Goal: Task Accomplishment & Management: Complete application form

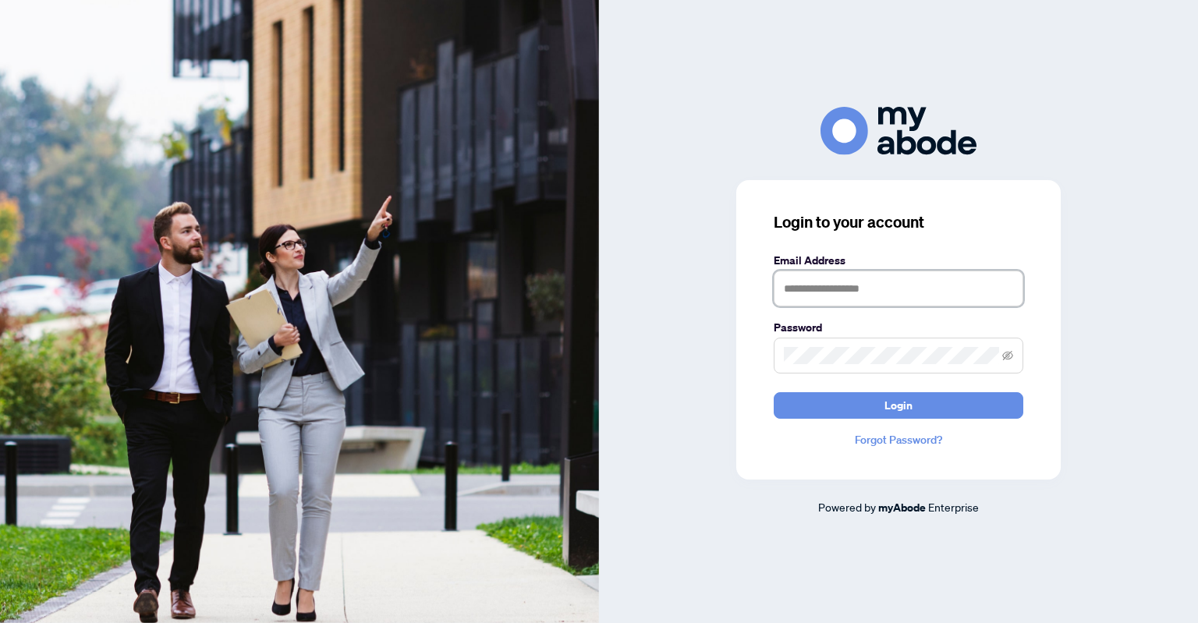
click at [828, 299] on input "text" at bounding box center [898, 289] width 250 height 36
type input "*"
type input "**********"
click at [827, 343] on span at bounding box center [898, 356] width 250 height 36
click at [773, 392] on button "Login" at bounding box center [898, 405] width 250 height 27
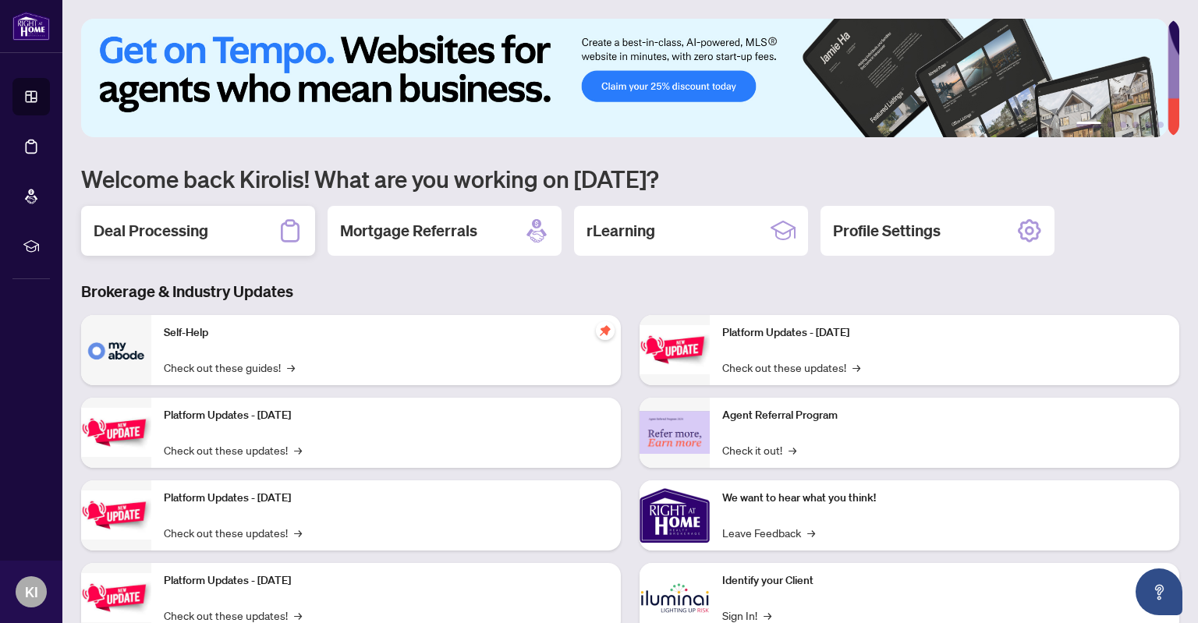
click at [243, 238] on div "Deal Processing" at bounding box center [198, 231] width 234 height 50
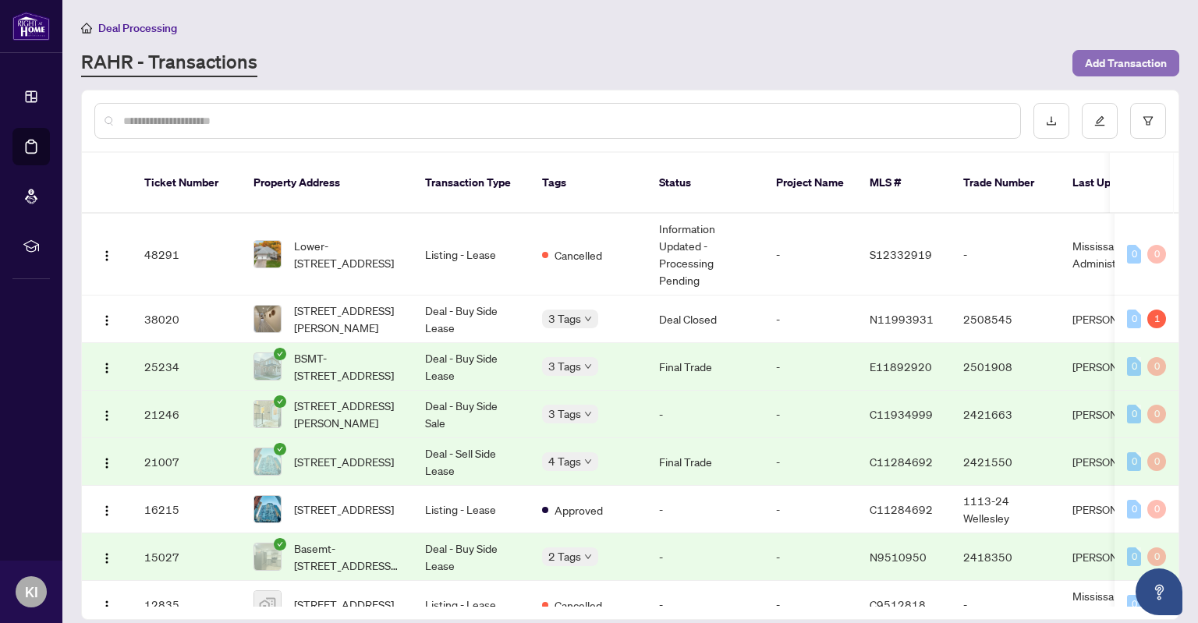
click at [1113, 62] on span "Add Transaction" at bounding box center [1126, 63] width 82 height 25
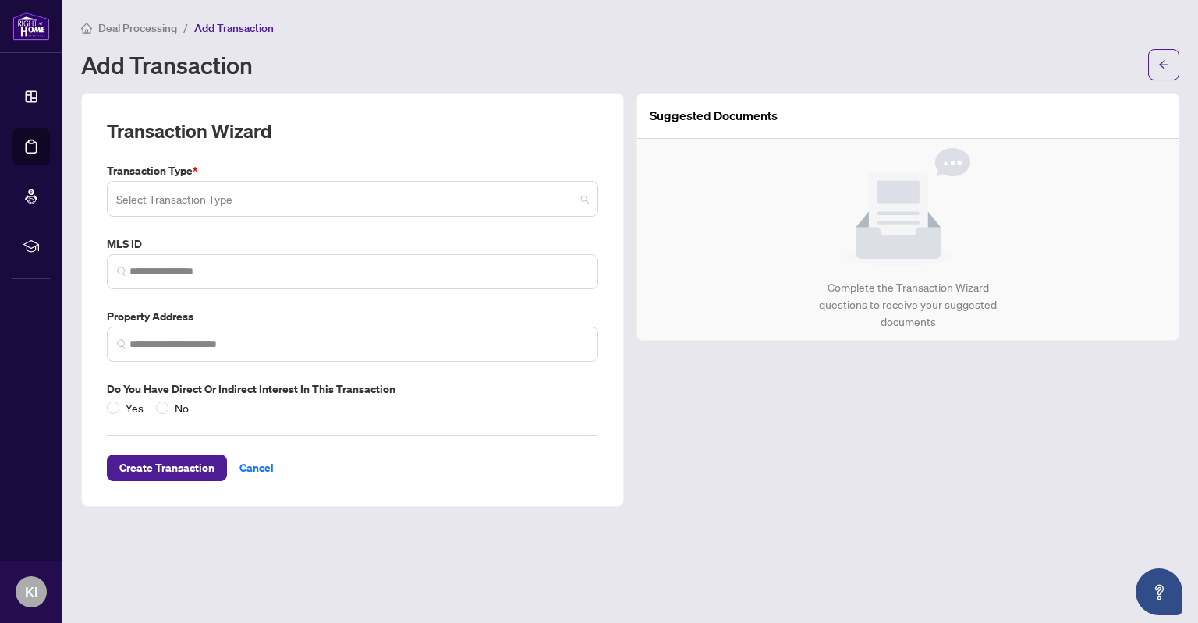
click at [437, 200] on input "search" at bounding box center [345, 201] width 458 height 34
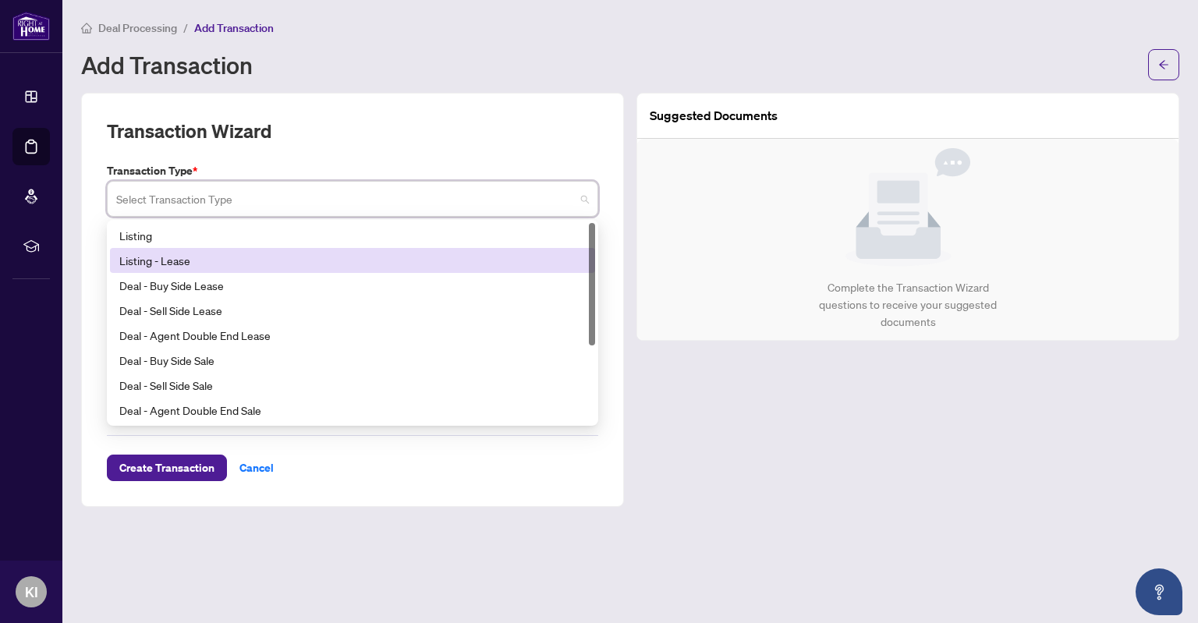
click at [349, 267] on div "Listing - Lease" at bounding box center [352, 260] width 466 height 17
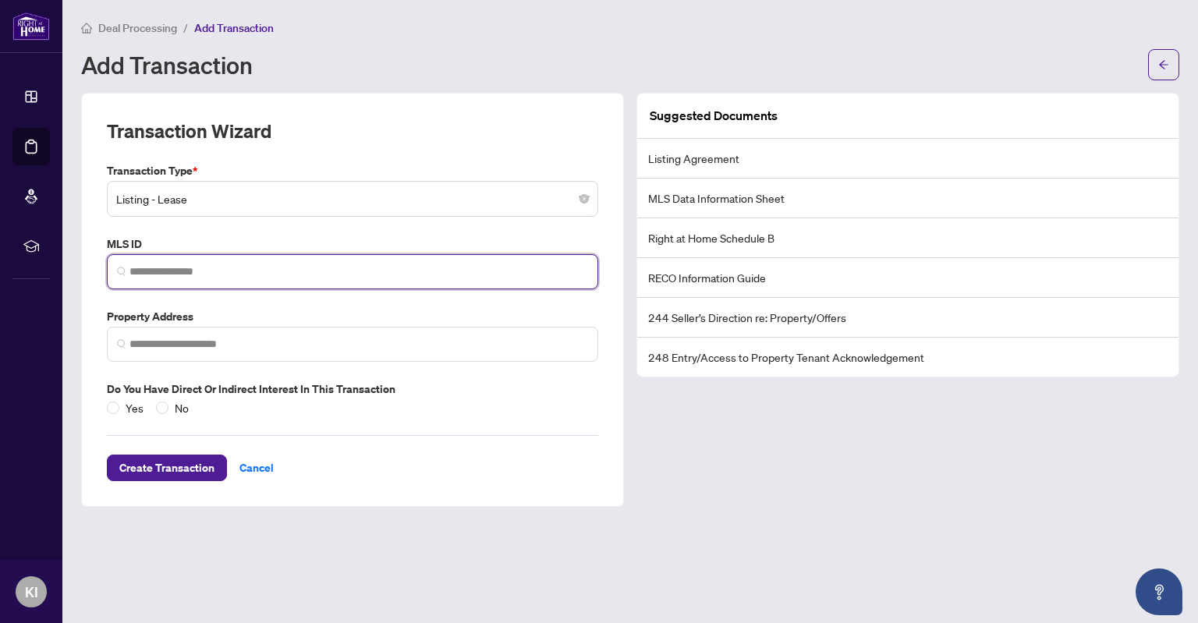
click at [349, 267] on input "search" at bounding box center [358, 272] width 458 height 16
paste input "*********"
type input "*********"
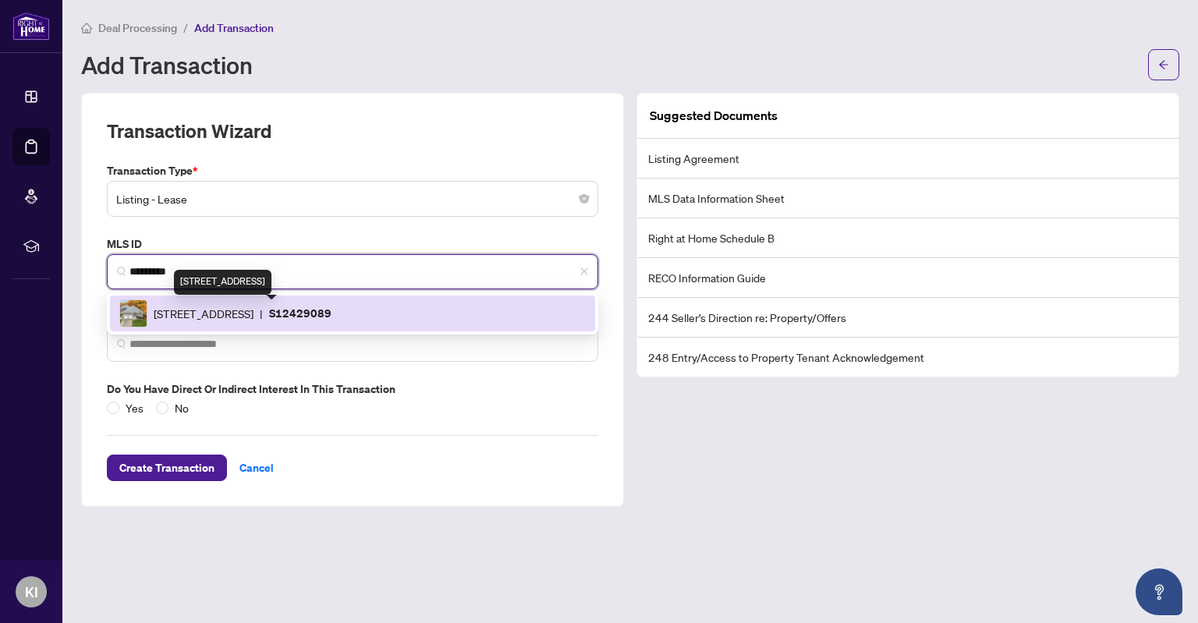
click at [253, 306] on span "182 Cundles Rd, Barrie, Ontario L4N 5N2, Canada" at bounding box center [204, 313] width 100 height 17
type input "**********"
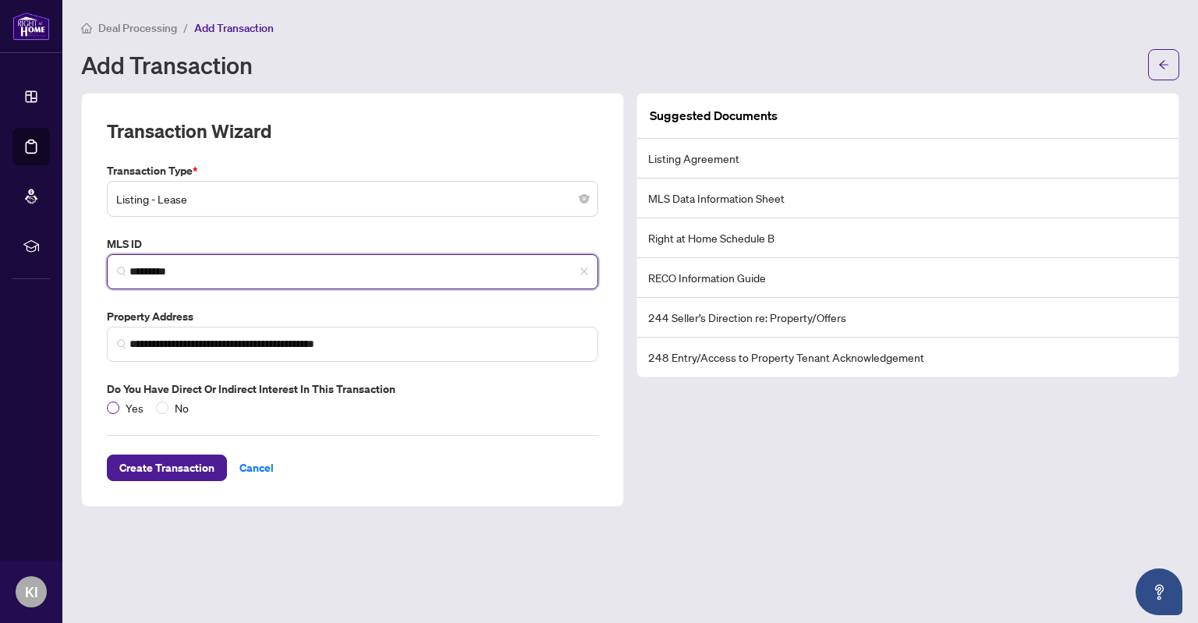
type input "*********"
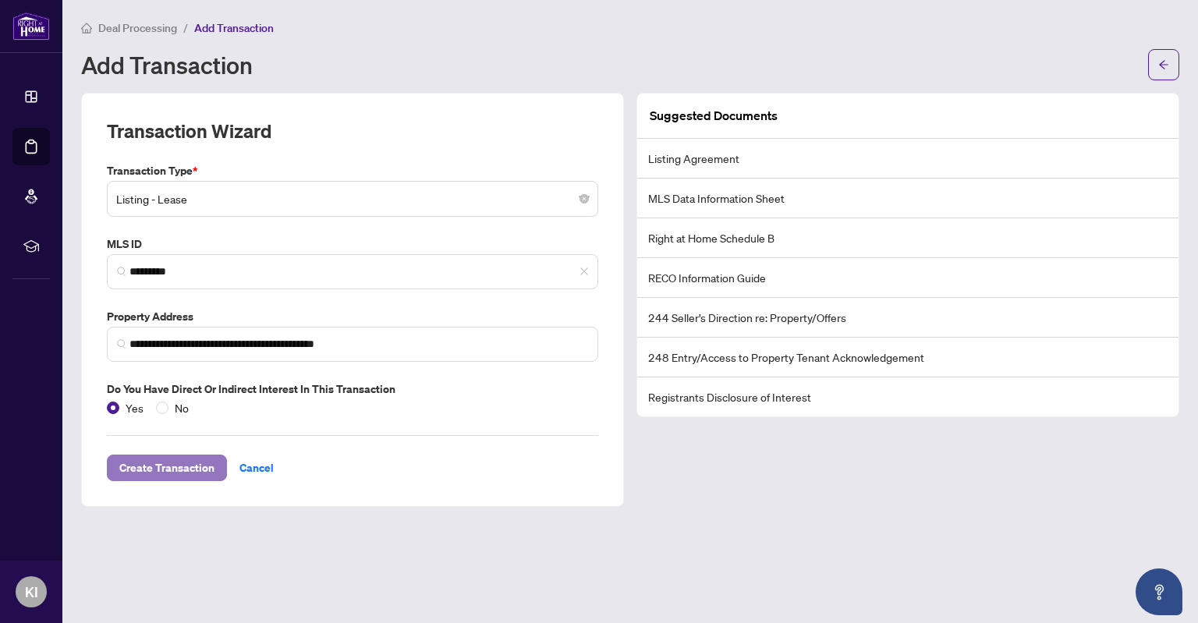
click at [193, 466] on span "Create Transaction" at bounding box center [166, 467] width 95 height 25
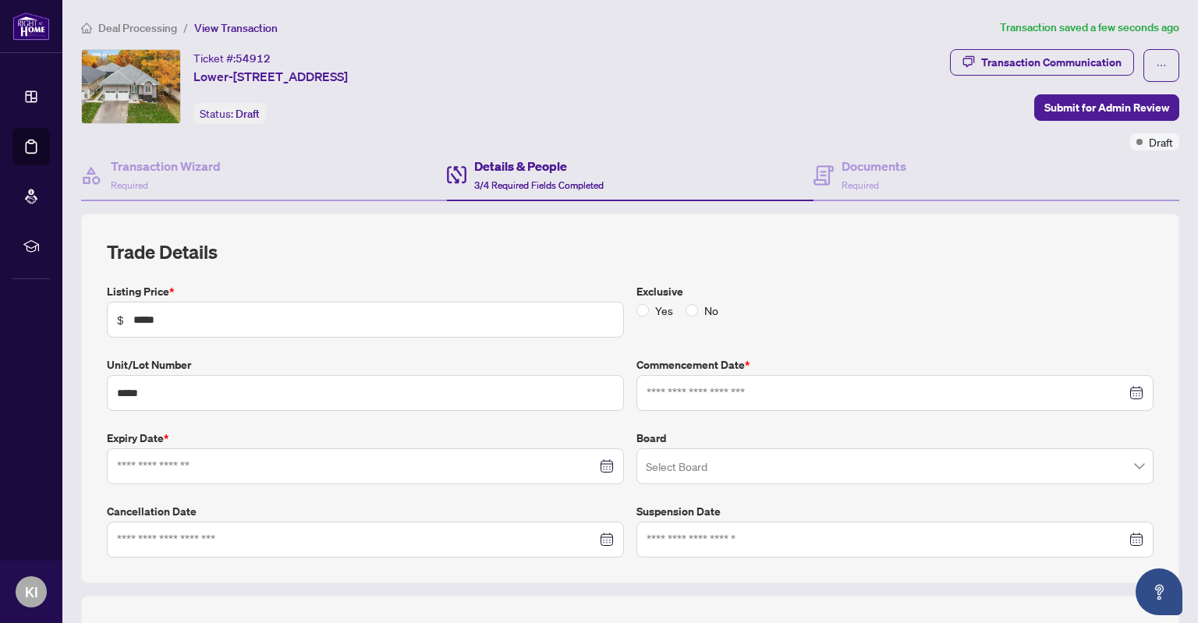
type input "**********"
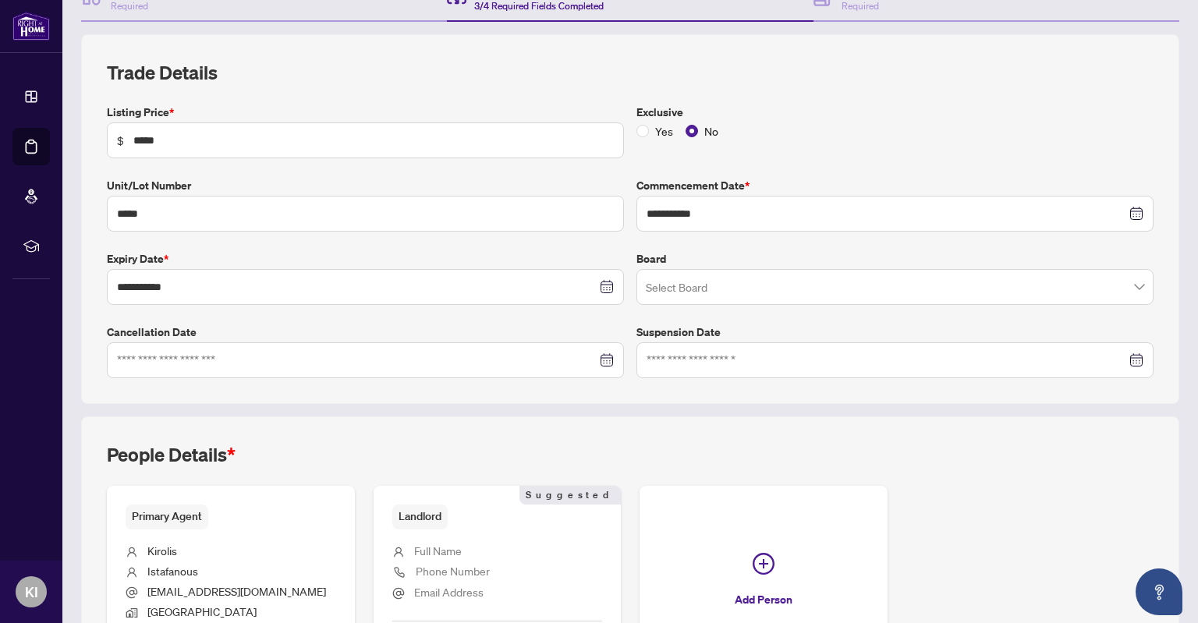
scroll to position [200, 0]
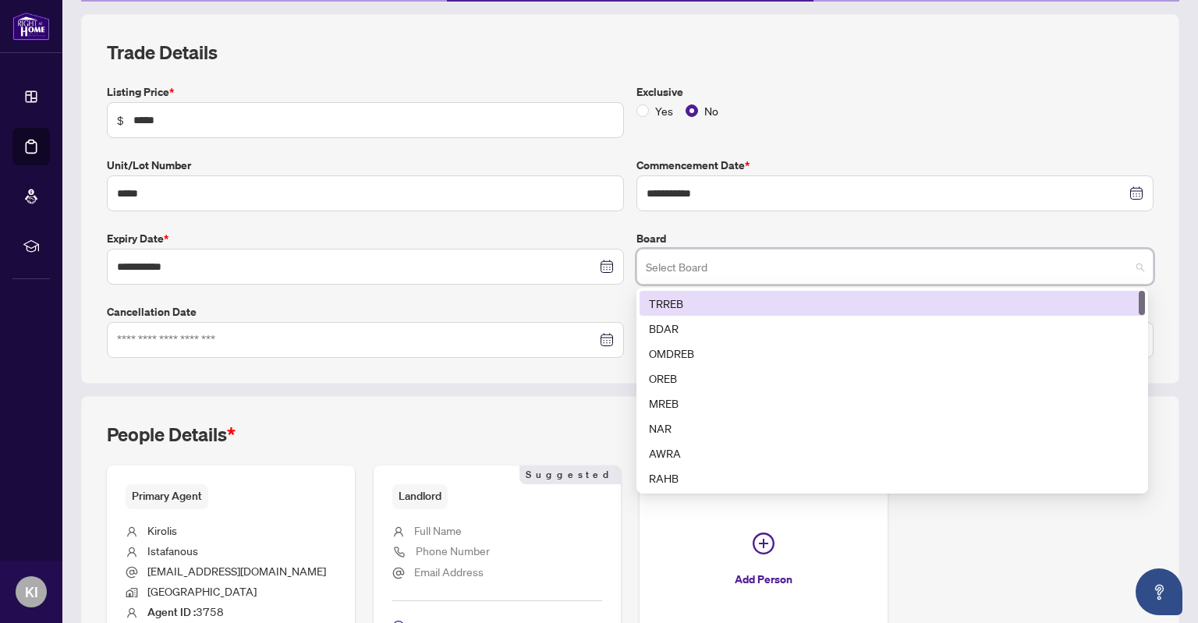
click at [809, 267] on input "search" at bounding box center [888, 269] width 484 height 34
click at [761, 296] on div "TRREB" at bounding box center [892, 303] width 487 height 17
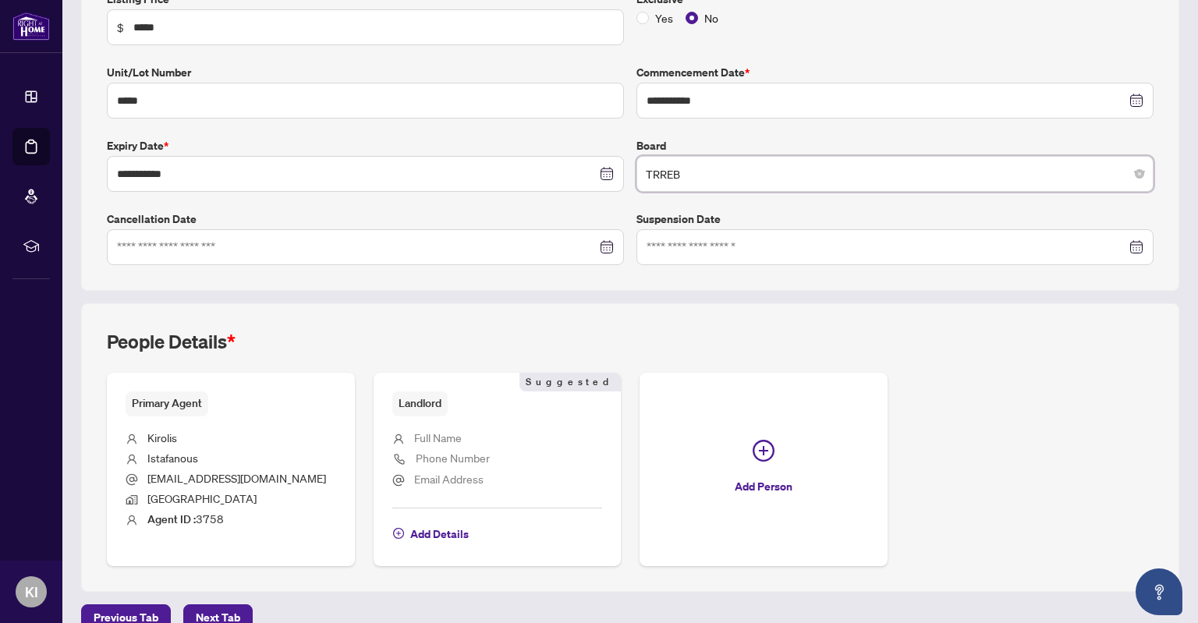
scroll to position [315, 0]
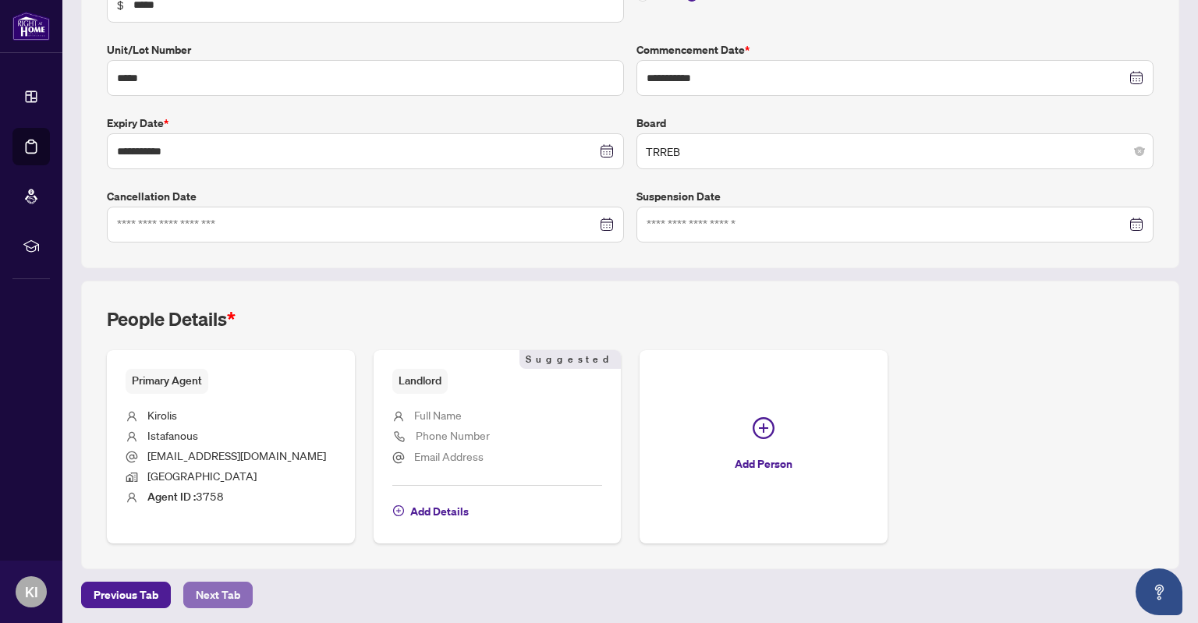
click at [211, 590] on span "Next Tab" at bounding box center [218, 594] width 44 height 25
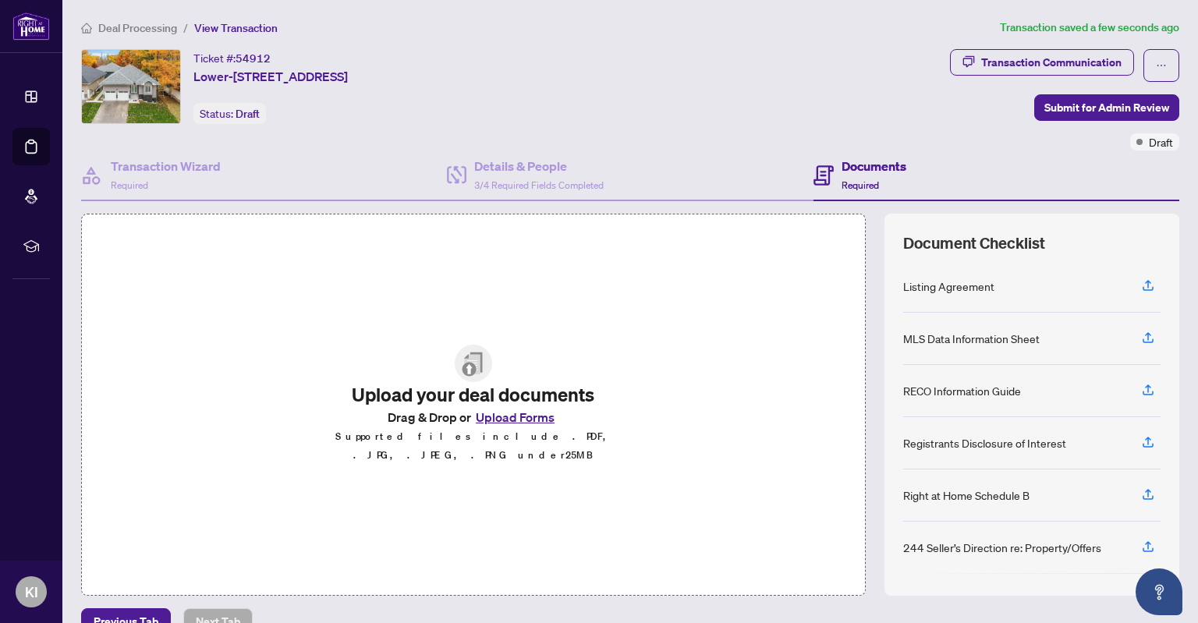
scroll to position [29, 0]
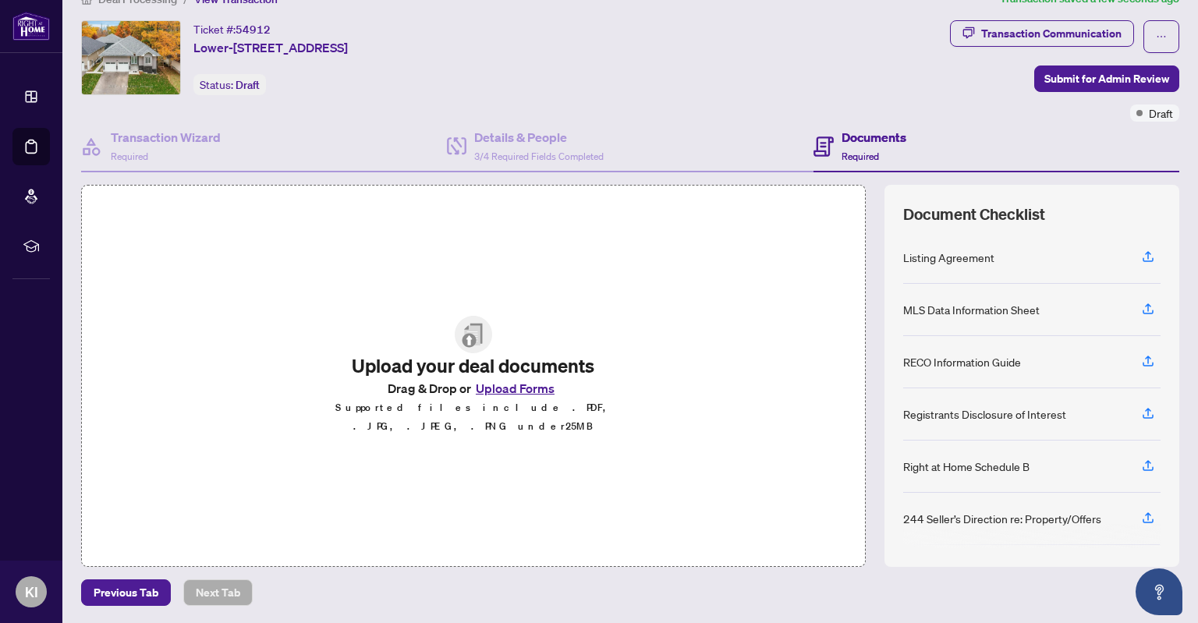
click at [527, 395] on button "Upload Forms" at bounding box center [515, 388] width 88 height 20
click at [506, 398] on button "Upload Forms" at bounding box center [515, 388] width 88 height 20
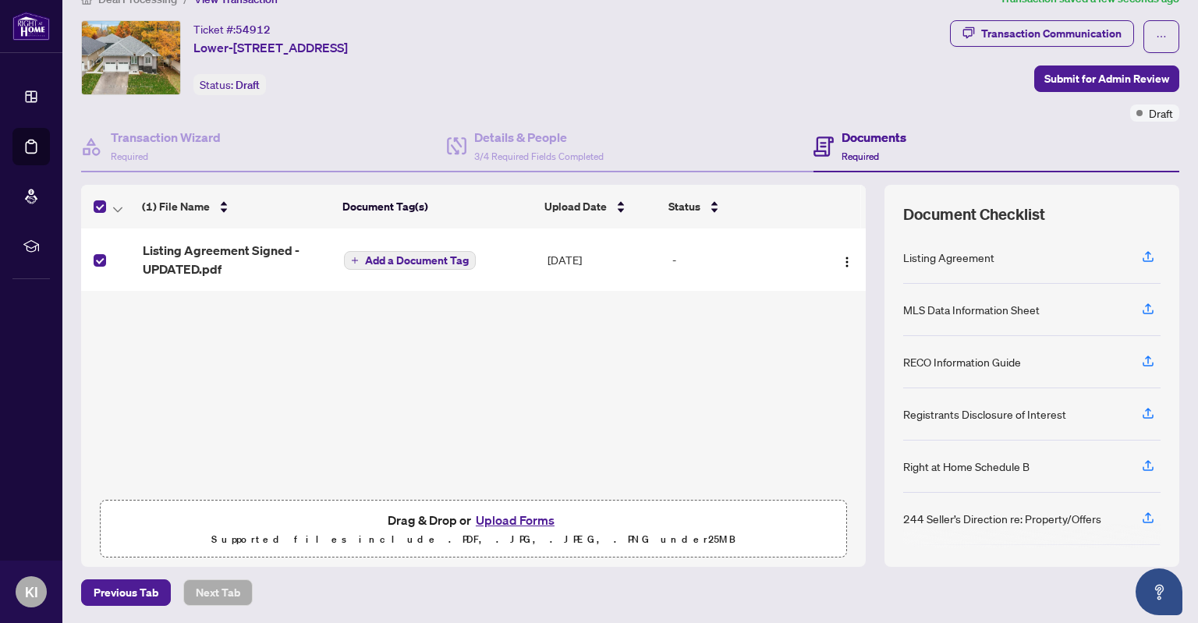
click at [352, 262] on icon "plus" at bounding box center [355, 261] width 8 height 8
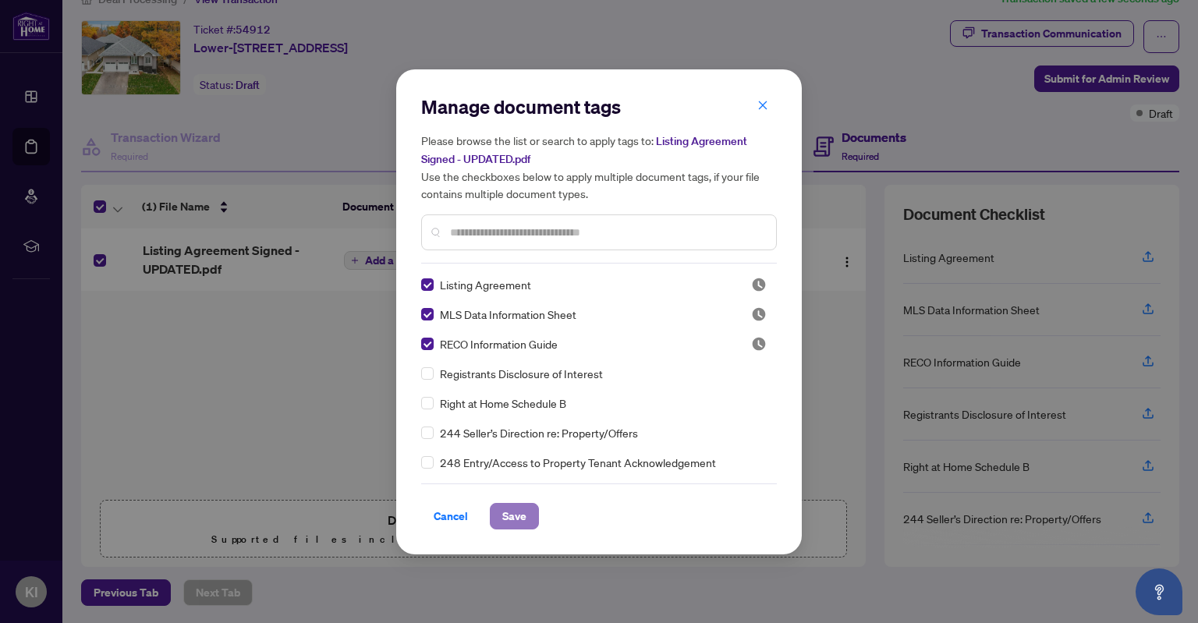
click at [515, 526] on span "Save" at bounding box center [514, 516] width 24 height 25
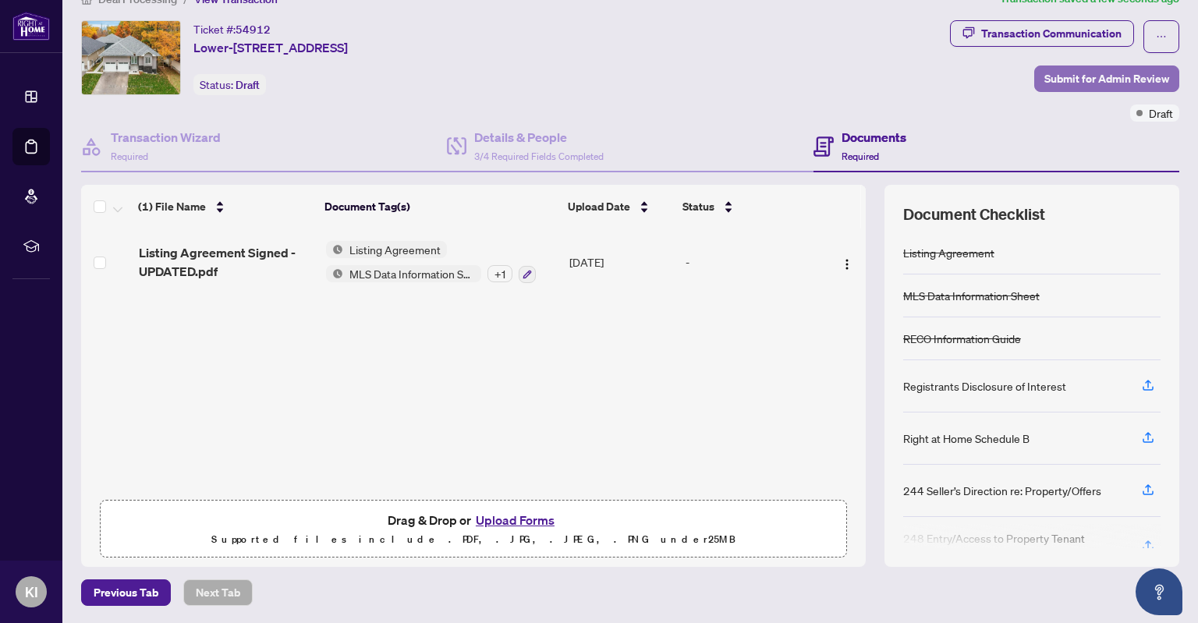
click at [1056, 85] on span "Submit for Admin Review" at bounding box center [1106, 78] width 125 height 25
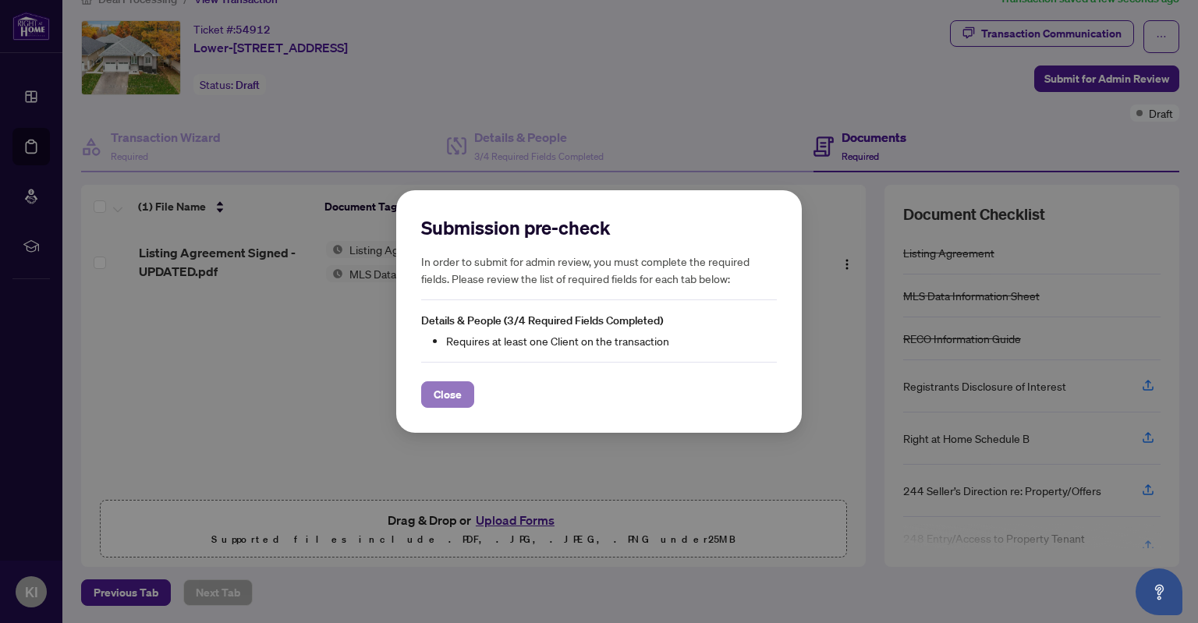
click at [451, 386] on span "Close" at bounding box center [448, 394] width 28 height 25
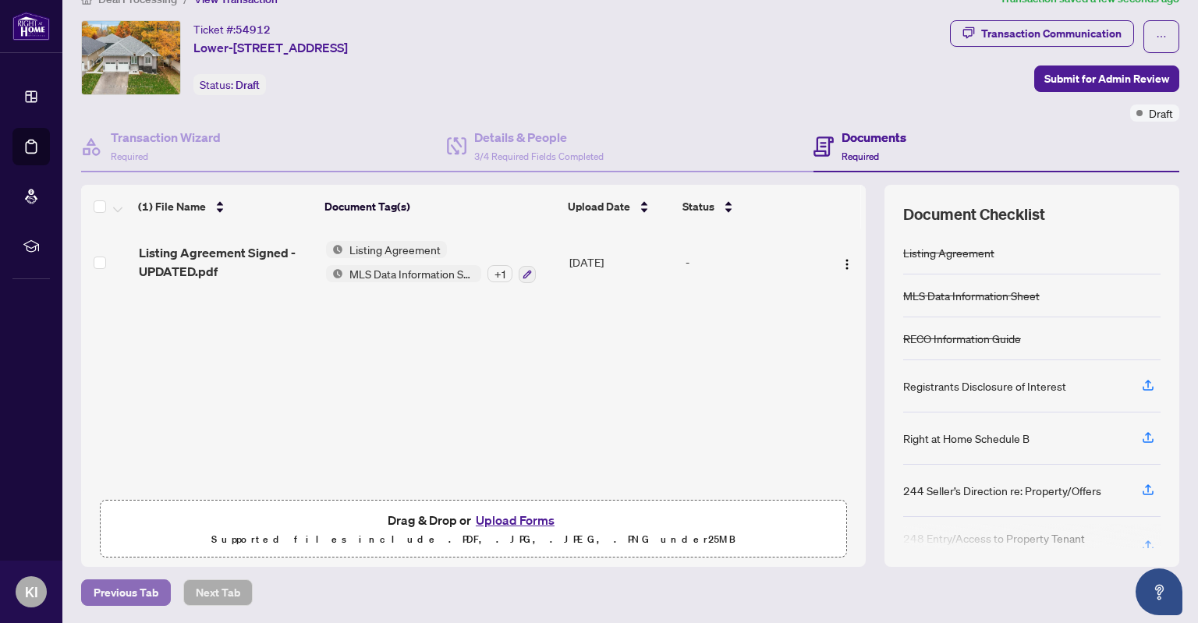
click at [137, 591] on span "Previous Tab" at bounding box center [126, 592] width 65 height 25
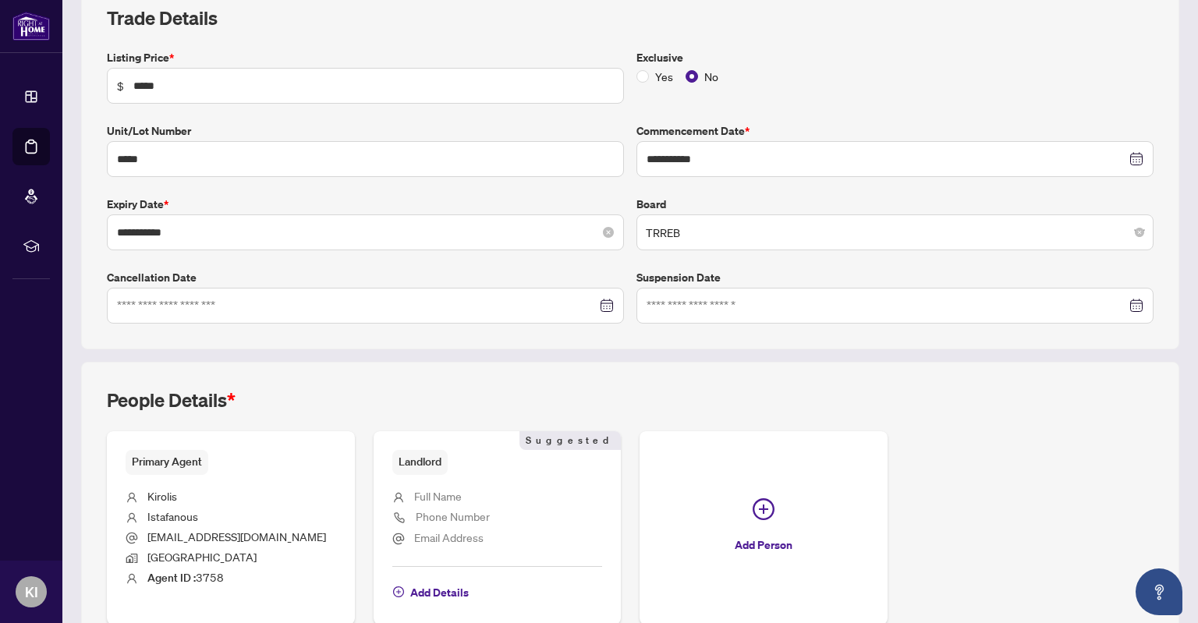
scroll to position [315, 0]
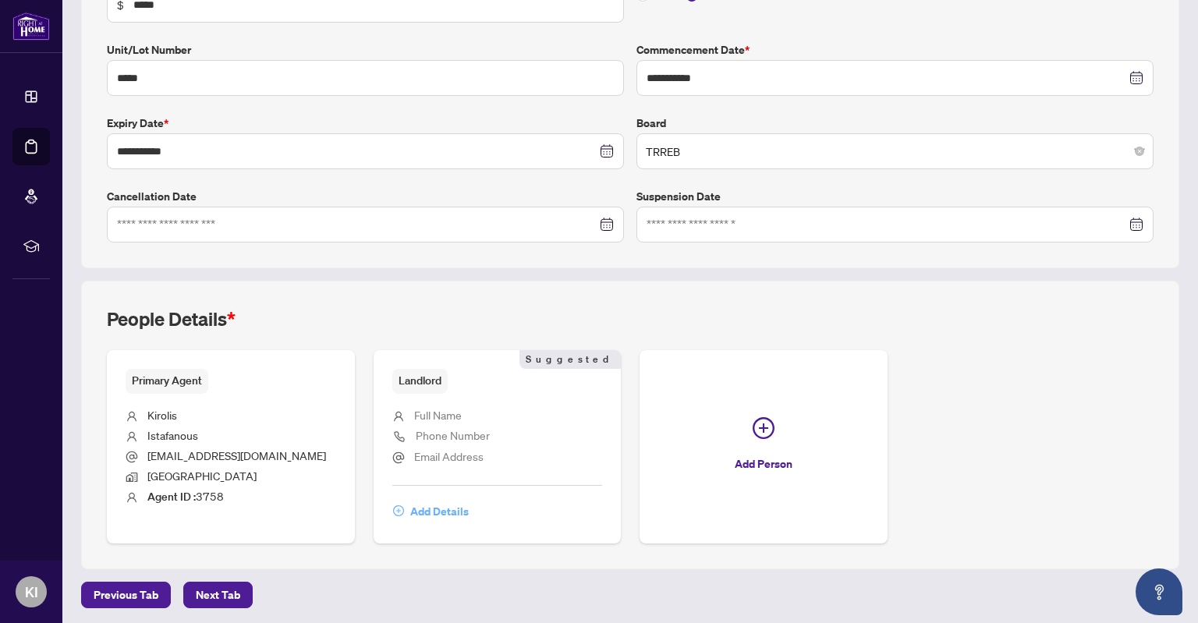
click at [437, 508] on span "Add Details" at bounding box center [439, 511] width 58 height 25
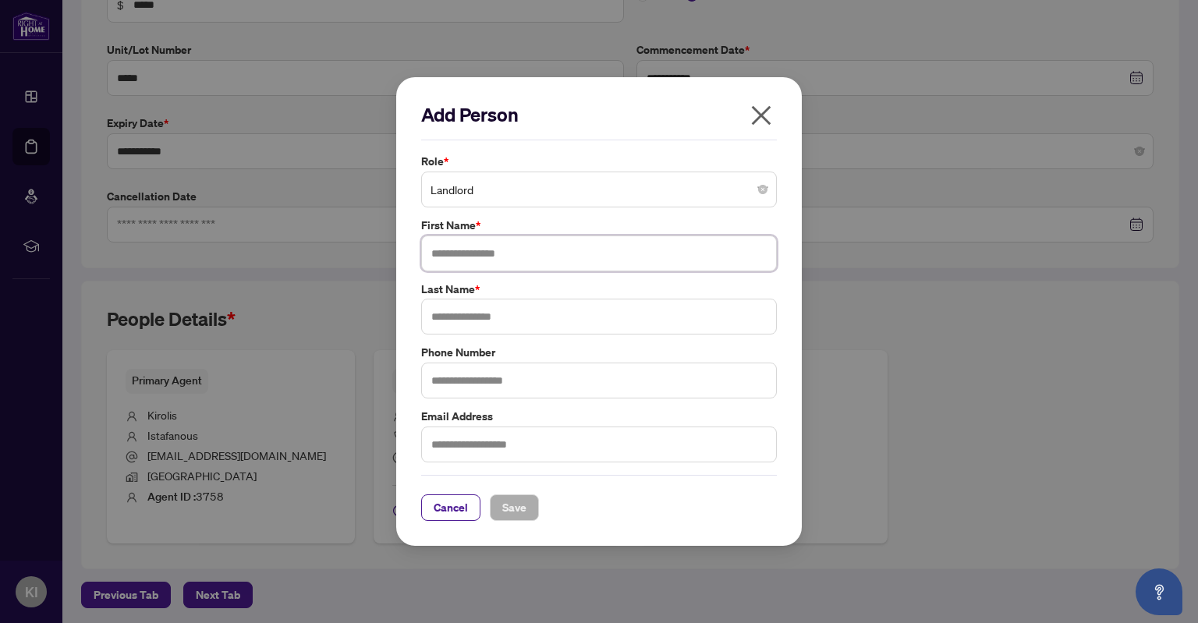
click at [523, 260] on input "text" at bounding box center [599, 253] width 356 height 36
type input "****"
click at [499, 331] on input "text" at bounding box center [599, 317] width 356 height 36
type input "*********"
click at [509, 500] on span "Save" at bounding box center [514, 507] width 24 height 25
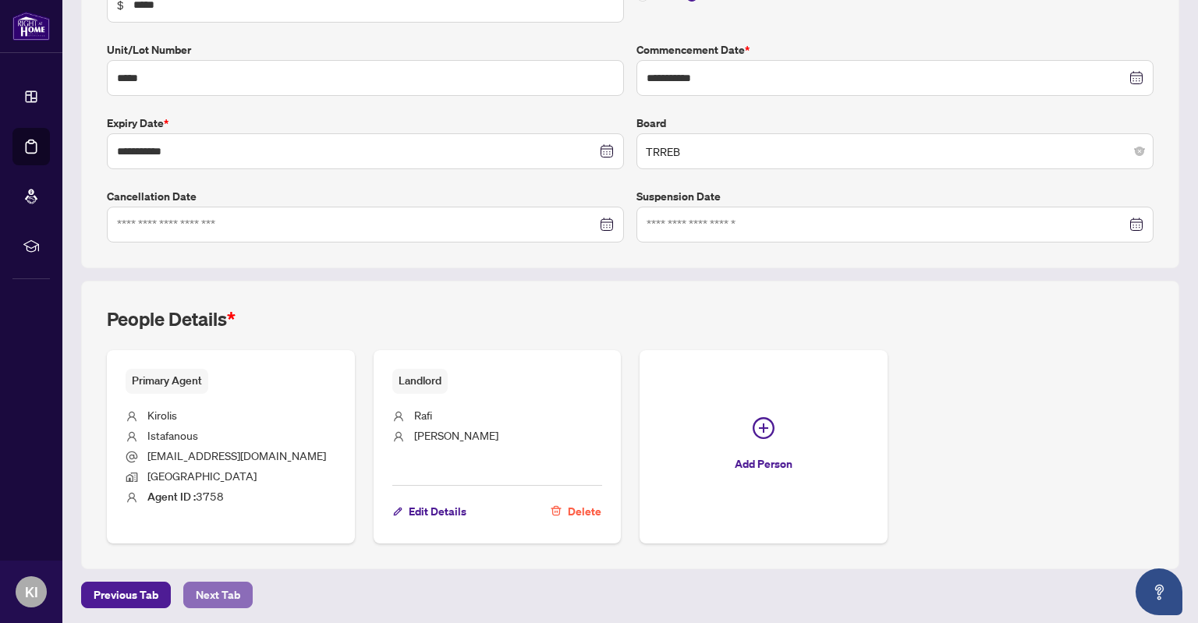
click at [218, 598] on span "Next Tab" at bounding box center [218, 594] width 44 height 25
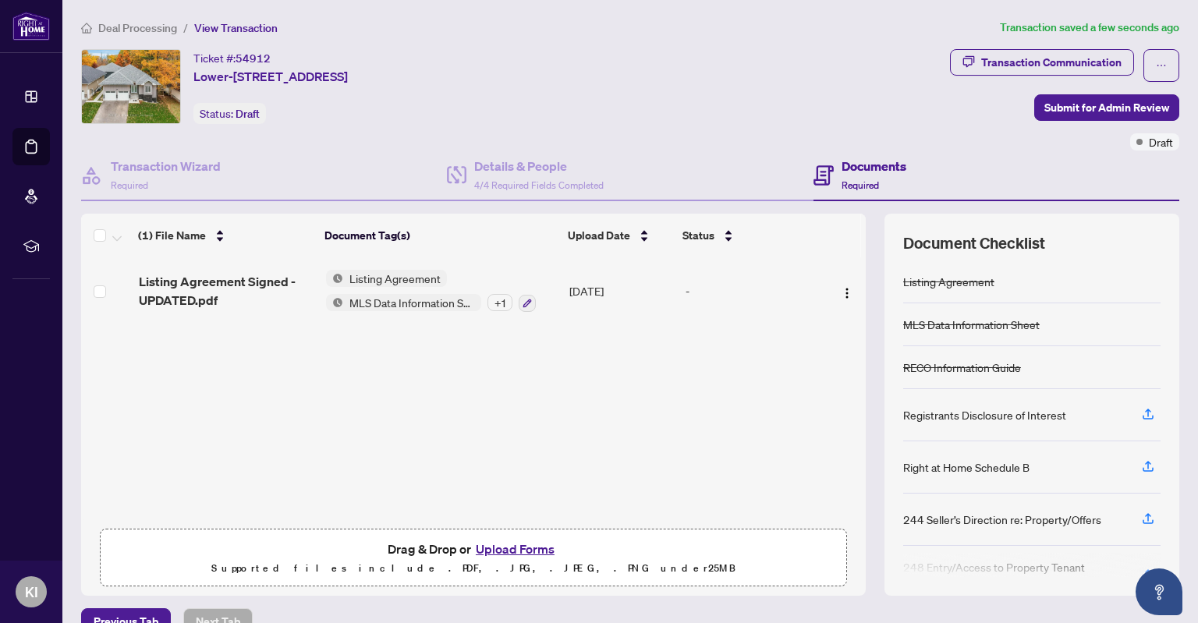
scroll to position [29, 0]
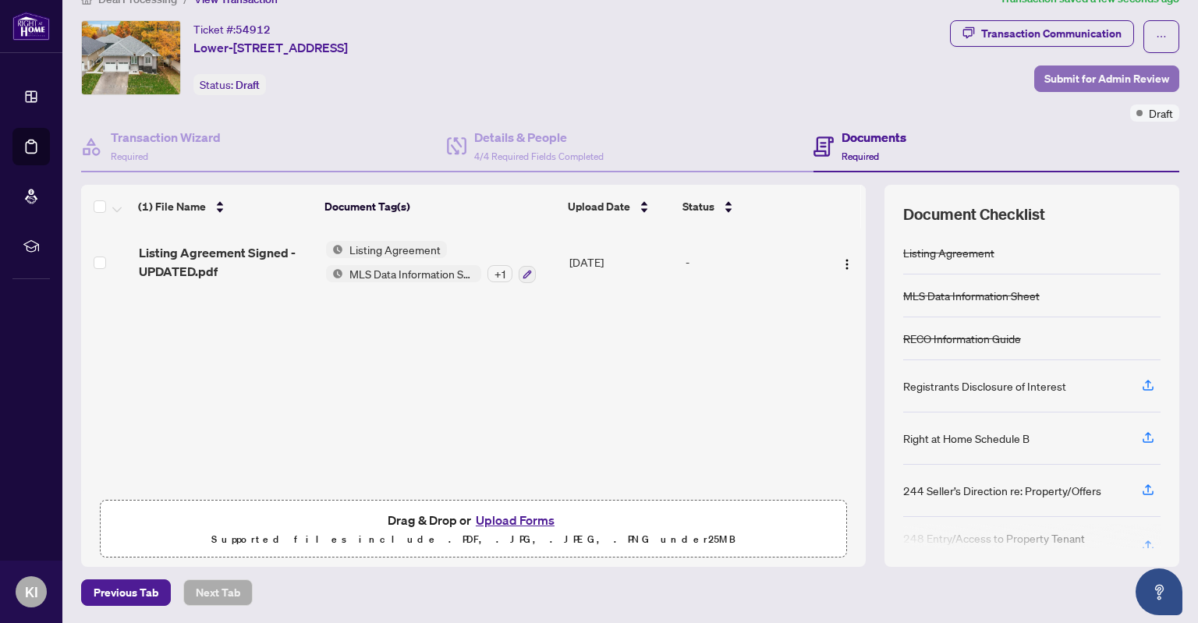
click at [1126, 73] on span "Submit for Admin Review" at bounding box center [1106, 78] width 125 height 25
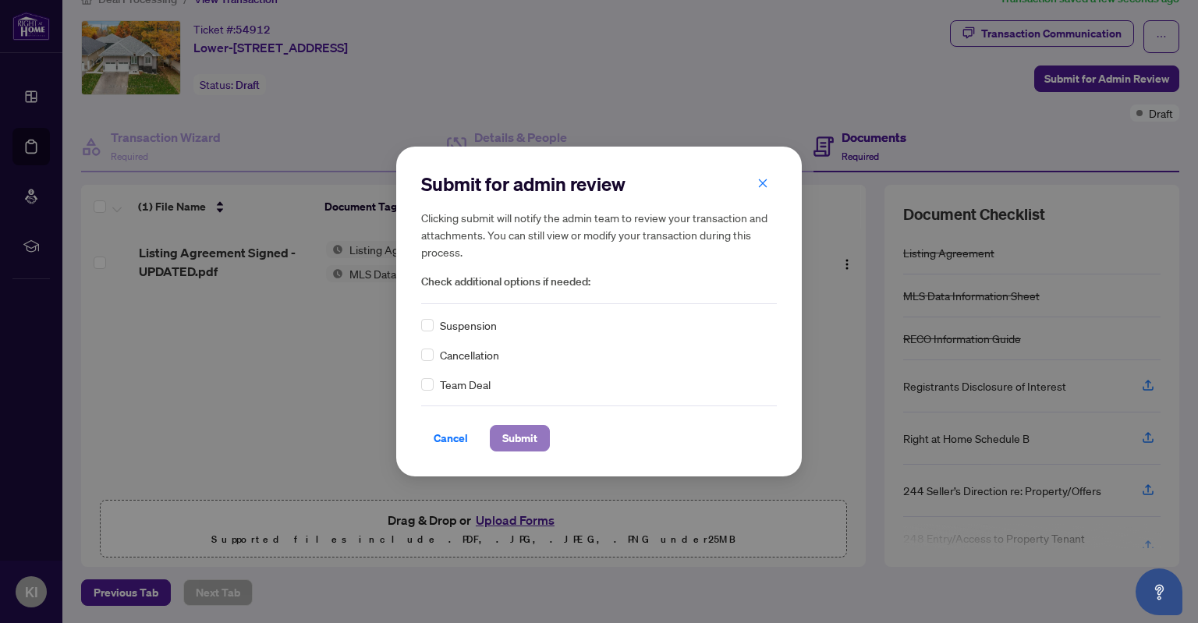
click at [537, 435] on button "Submit" at bounding box center [520, 438] width 60 height 27
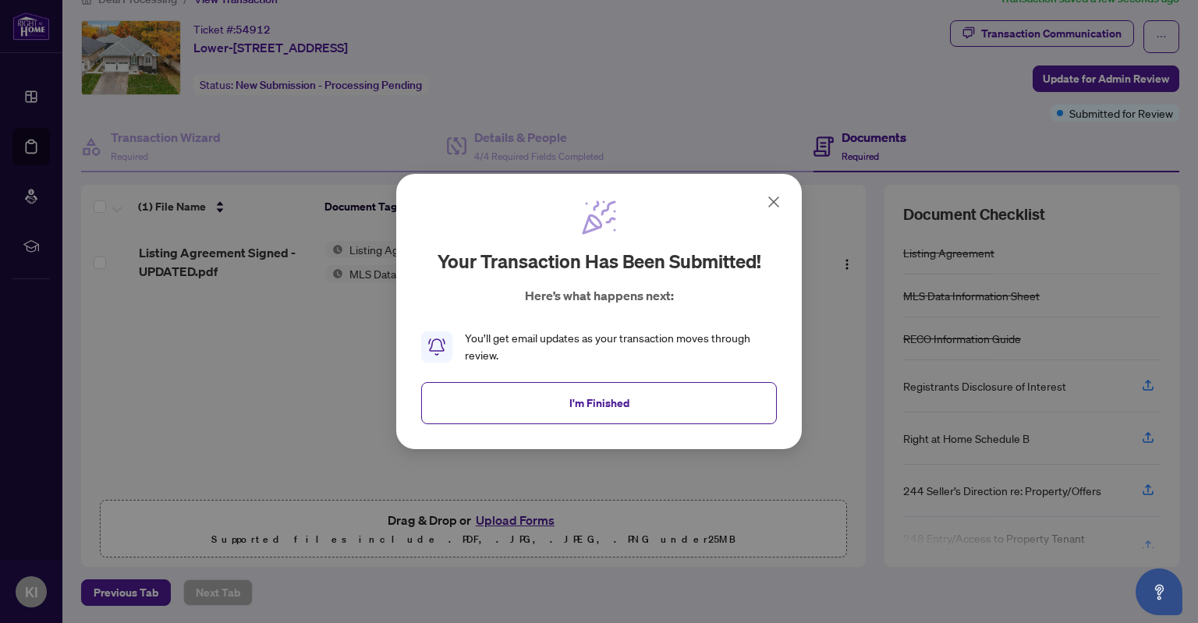
click at [773, 202] on icon at bounding box center [773, 201] width 9 height 9
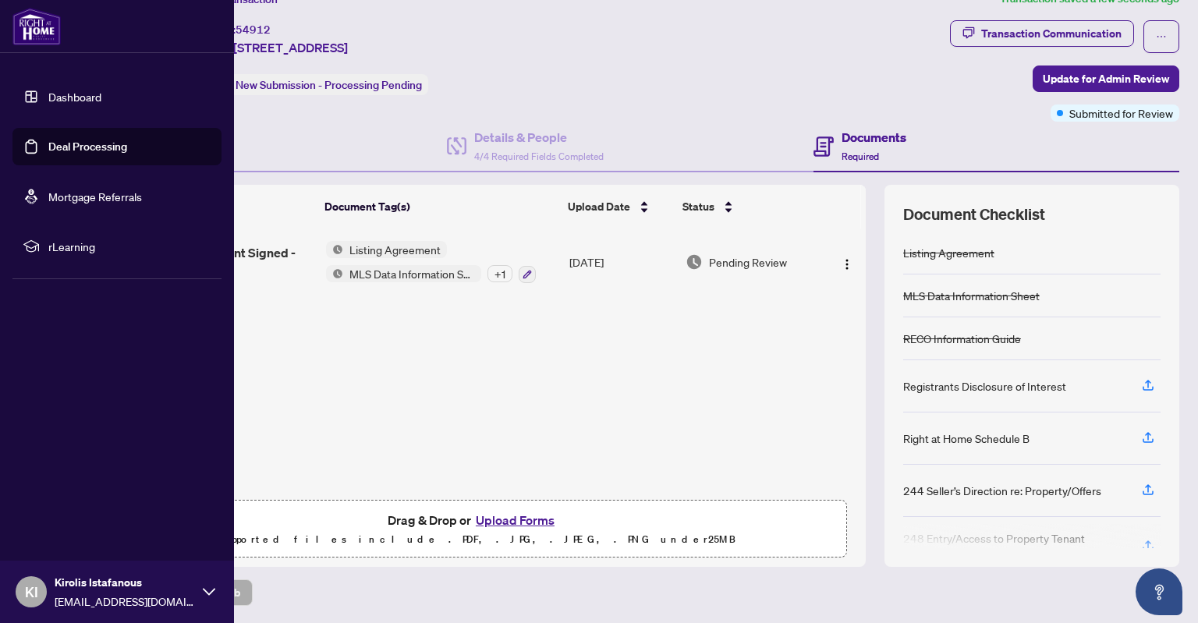
click at [91, 147] on link "Deal Processing" at bounding box center [87, 147] width 79 height 14
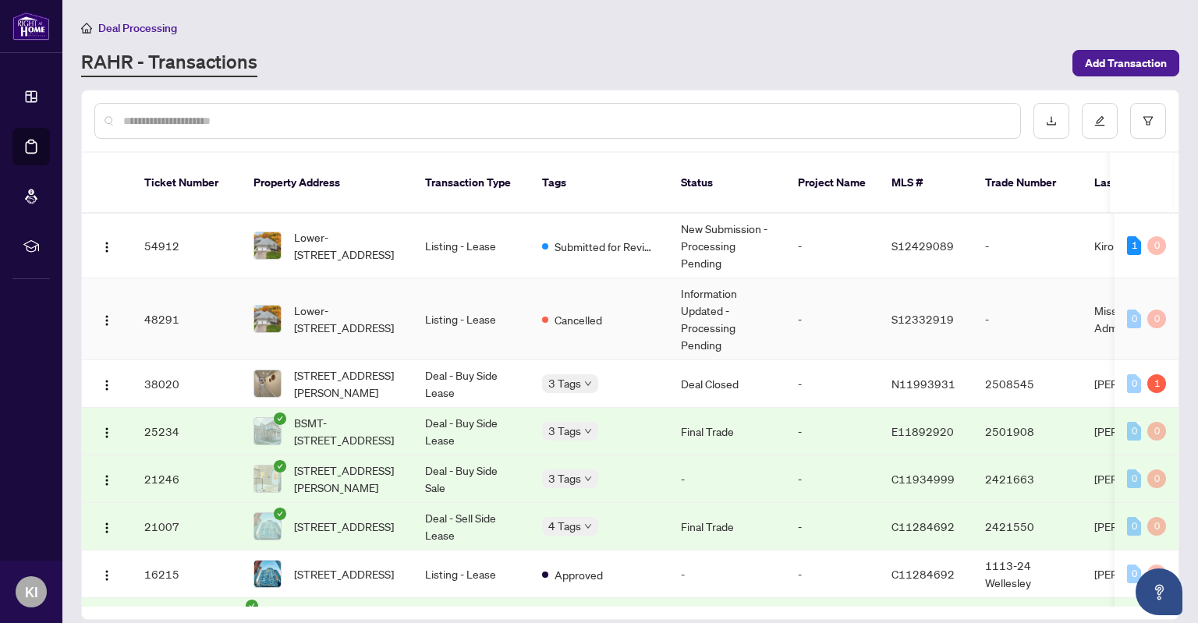
click at [466, 314] on td "Listing - Lease" at bounding box center [470, 319] width 117 height 82
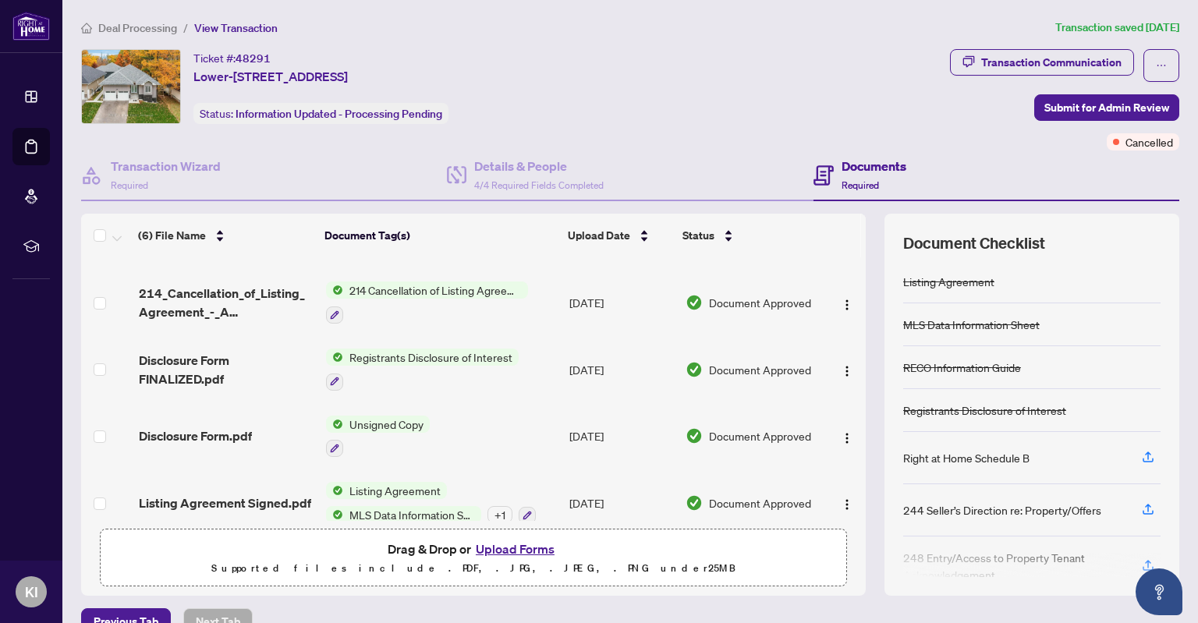
scroll to position [50, 0]
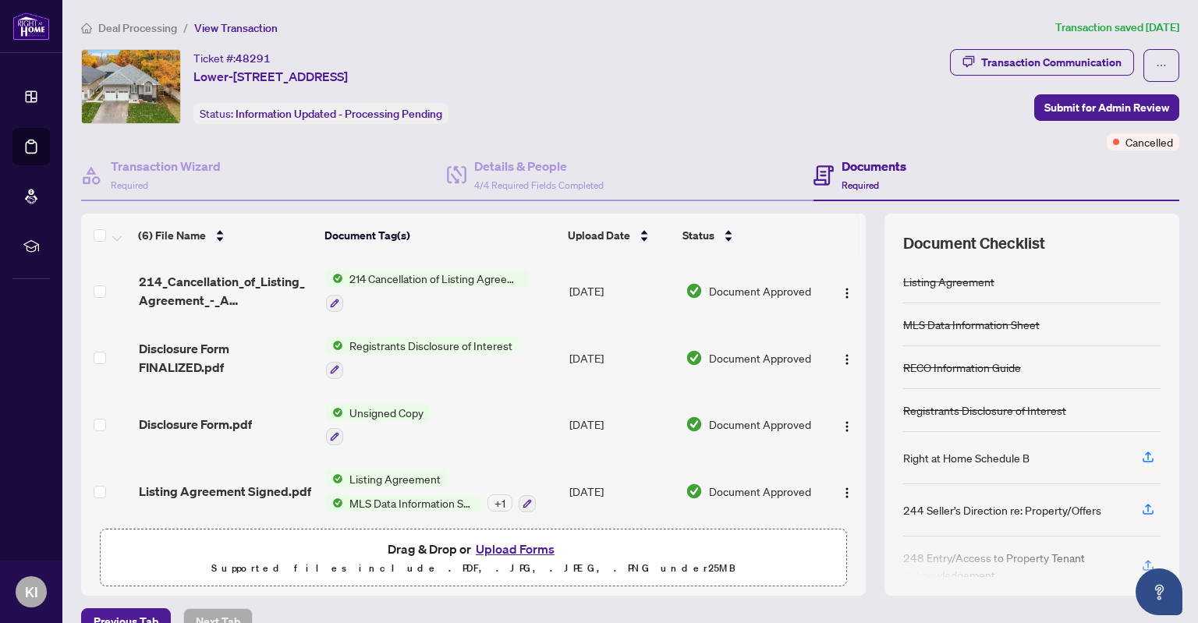
click at [402, 349] on span "Registrants Disclosure of Interest" at bounding box center [430, 345] width 175 height 17
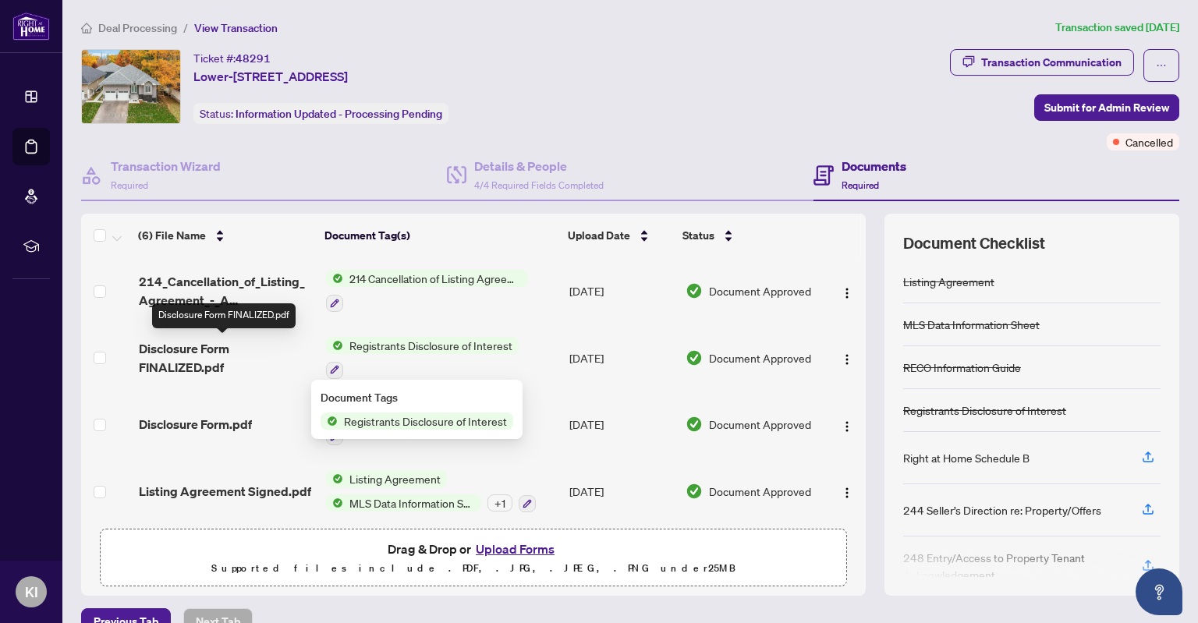
click at [175, 355] on span "Disclosure Form FINALIZED.pdf" at bounding box center [226, 357] width 175 height 37
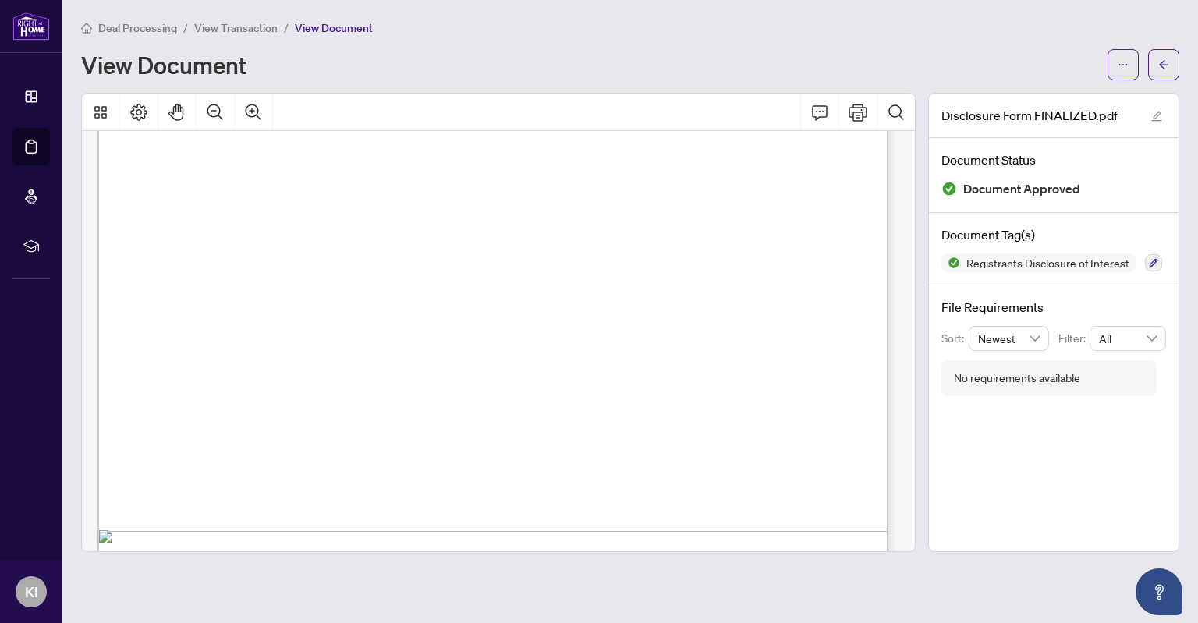
scroll to position [572, 0]
click at [146, 108] on icon "Page Layout" at bounding box center [138, 112] width 19 height 19
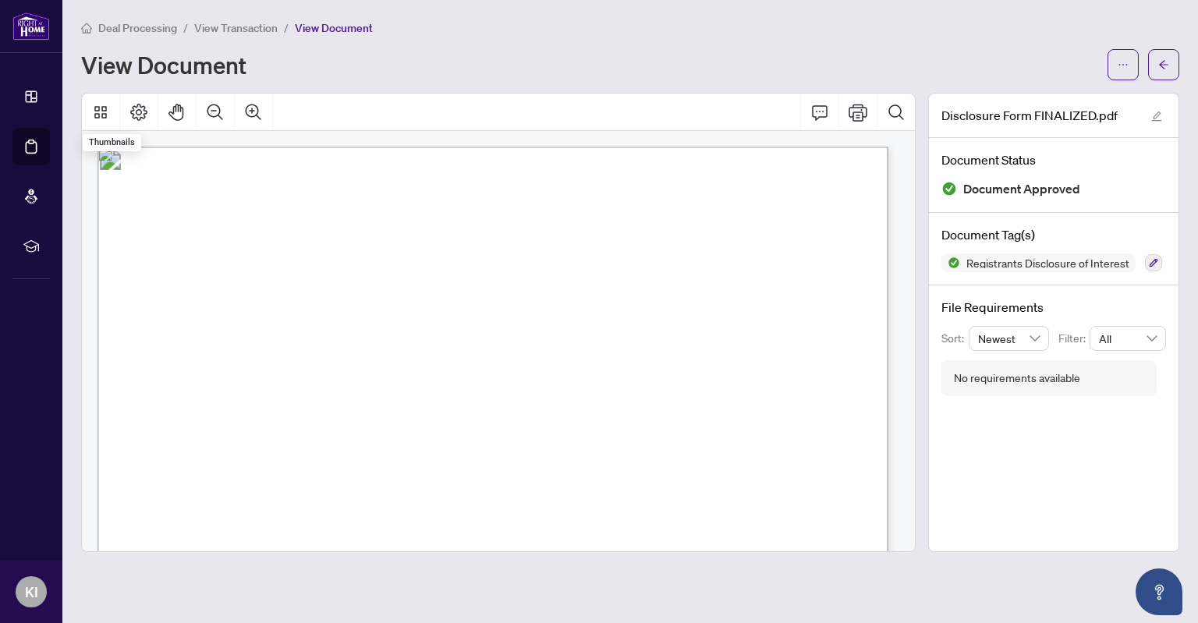
click at [270, 295] on span "Kirolis Istafanous" at bounding box center [225, 301] width 126 height 12
click at [858, 115] on icon "Print" at bounding box center [857, 112] width 19 height 17
click at [879, 41] on div "Deal Processing / View Transaction / View Document View Document" at bounding box center [630, 50] width 1098 height 62
click at [1114, 64] on button "button" at bounding box center [1122, 64] width 31 height 31
click at [1056, 90] on li "Download" at bounding box center [1066, 99] width 137 height 25
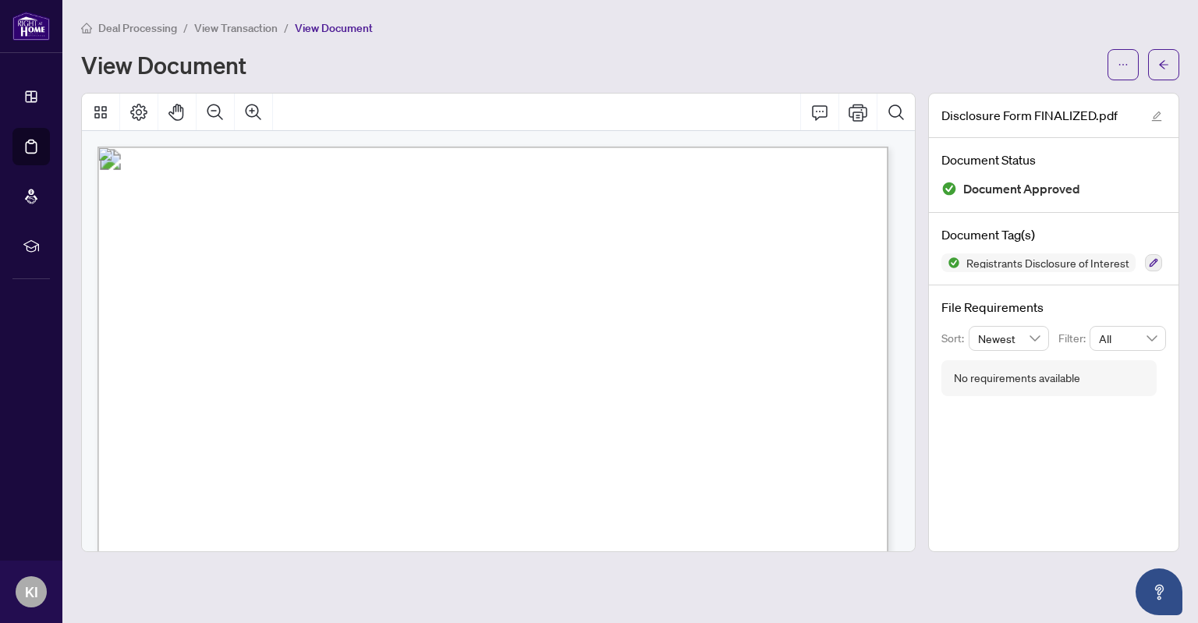
click at [543, 620] on main "Deal Processing / View Transaction / View Document View Document Disclosure For…" at bounding box center [629, 311] width 1135 height 623
click at [973, 16] on main "Deal Processing / View Transaction / View Document View Document Disclosure For…" at bounding box center [629, 311] width 1135 height 623
click at [957, 30] on div "Deal Processing / View Transaction / View Document" at bounding box center [630, 28] width 1098 height 18
